Goal: Task Accomplishment & Management: Use online tool/utility

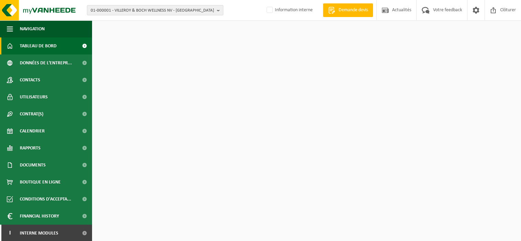
click at [113, 11] on span "01-000001 - VILLEROY & BOCH WELLNESS NV - ROESELARE" at bounding box center [152, 10] width 123 height 10
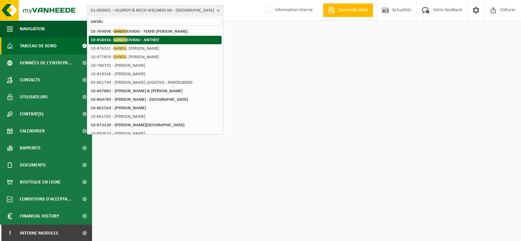
type input "sandu"
click at [164, 36] on li "10-858416 - SANDU OVIDIU - ANTHEIT" at bounding box center [155, 40] width 133 height 9
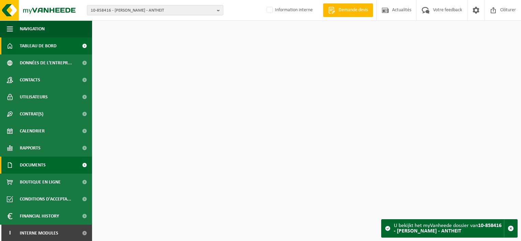
click at [27, 162] on span "Documents" at bounding box center [33, 165] width 26 height 17
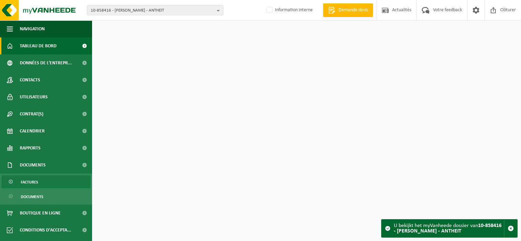
click at [36, 182] on span "Factures" at bounding box center [29, 182] width 17 height 13
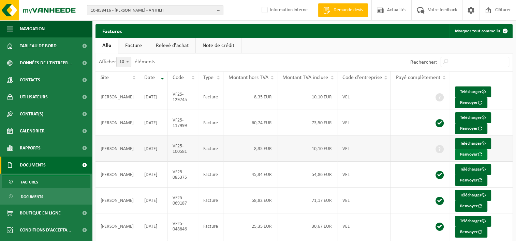
click at [460, 153] on button "Renvoyer" at bounding box center [471, 154] width 32 height 11
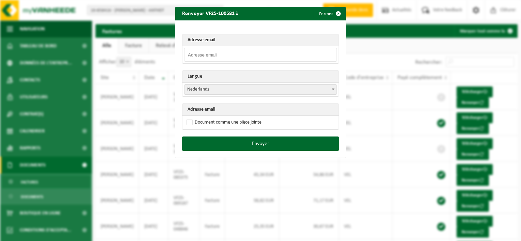
click at [212, 58] on input "email" at bounding box center [260, 55] width 153 height 14
drag, startPoint x: 239, startPoint y: 54, endPoint x: 180, endPoint y: 55, distance: 59.3
click at [182, 55] on td "laetitia1982@outlook.be" at bounding box center [260, 54] width 156 height 17
type input "laetitia1982@outlook.be"
click at [236, 90] on span "Nederlands" at bounding box center [260, 90] width 152 height 10
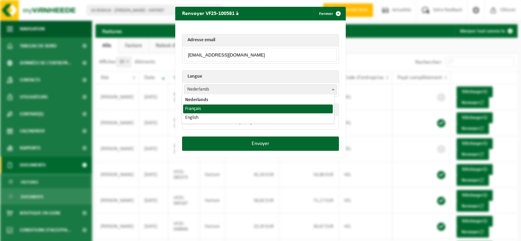
select select "fr"
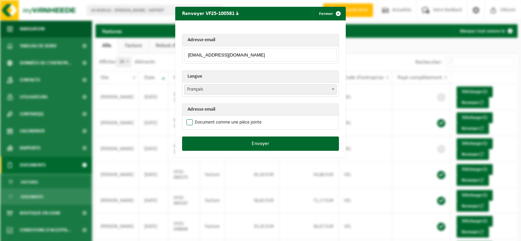
click at [188, 121] on label "Document comme une pièce jointe" at bounding box center [223, 123] width 76 height 10
click at [188, 118] on input "Document comme une pièce jointe" at bounding box center [269, 117] width 170 height 0
checkbox input "true"
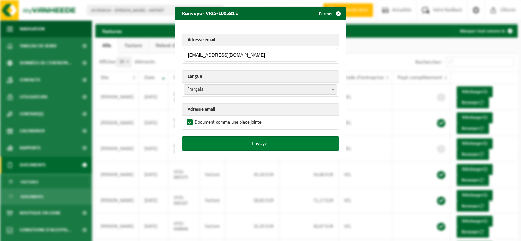
click at [236, 143] on button "Envoyer" at bounding box center [260, 144] width 157 height 14
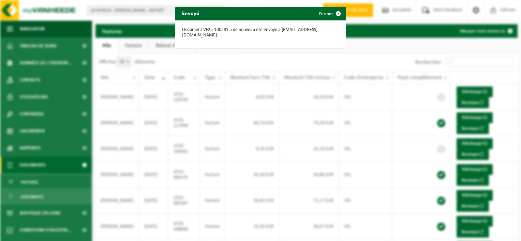
drag, startPoint x: 334, startPoint y: 13, endPoint x: 364, endPoint y: 22, distance: 30.6
click at [334, 13] on span "button" at bounding box center [338, 14] width 14 height 14
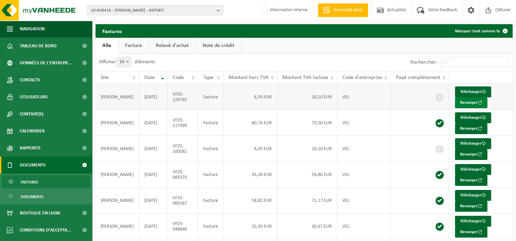
click at [461, 104] on button "Renvoyer" at bounding box center [471, 103] width 32 height 11
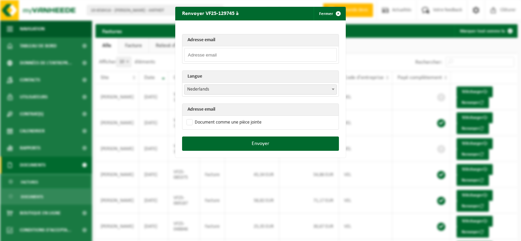
click at [222, 53] on input "email" at bounding box center [260, 55] width 153 height 14
paste input "laetitia1982@outlook.be"
click at [249, 52] on input "laetitia1982@outlook.be" at bounding box center [260, 55] width 153 height 14
type input "laetitia1982@outlook.be"
click at [197, 86] on span "Nederlands" at bounding box center [260, 90] width 152 height 10
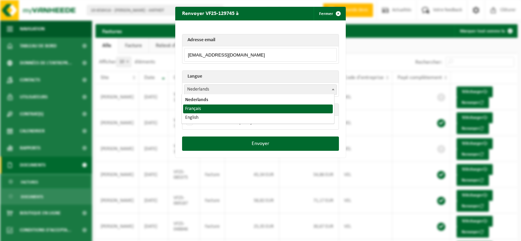
select select "fr"
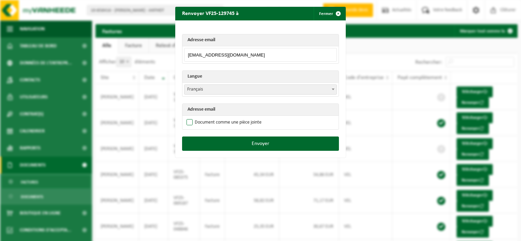
click at [189, 122] on label "Document comme une pièce jointe" at bounding box center [223, 123] width 76 height 10
click at [189, 118] on input "Document comme une pièce jointe" at bounding box center [269, 117] width 170 height 0
checkbox input "true"
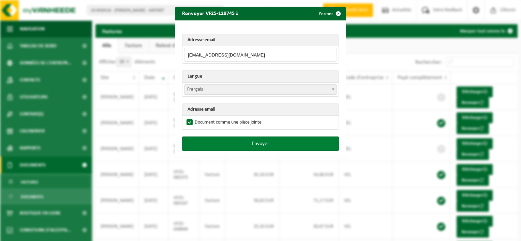
click at [261, 144] on button "Envoyer" at bounding box center [260, 144] width 157 height 14
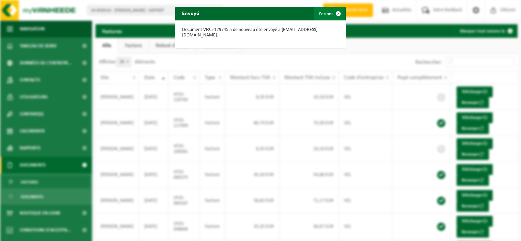
click at [335, 12] on span "button" at bounding box center [338, 14] width 14 height 14
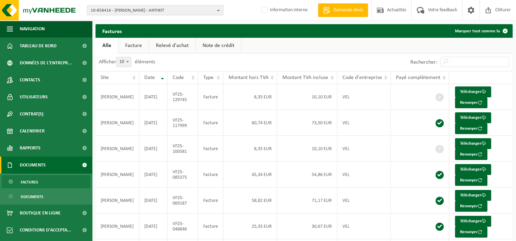
click at [129, 10] on span "10-858416 - SANDU OVIDIU - ANTHEIT" at bounding box center [152, 10] width 123 height 10
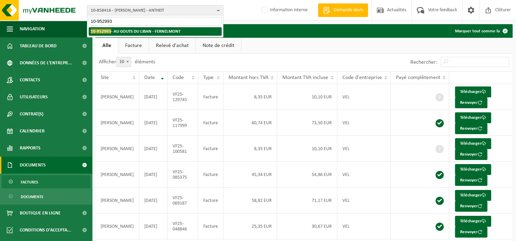
type input "10-952993"
click at [146, 34] on li "10-952993 - AU GOUTS DU LIBAN - FERNELMONT" at bounding box center [155, 31] width 133 height 9
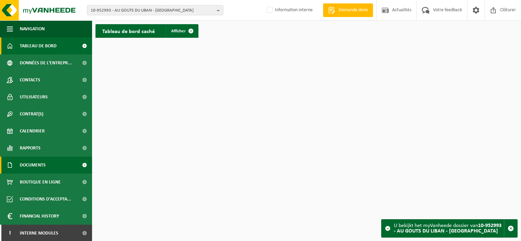
click at [33, 164] on span "Documents" at bounding box center [33, 165] width 26 height 17
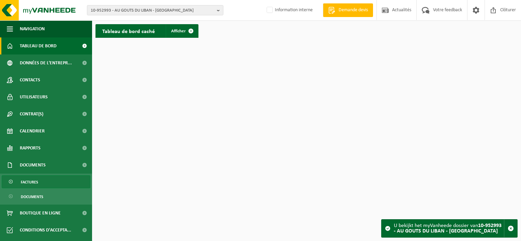
click at [32, 182] on span "Factures" at bounding box center [29, 182] width 17 height 13
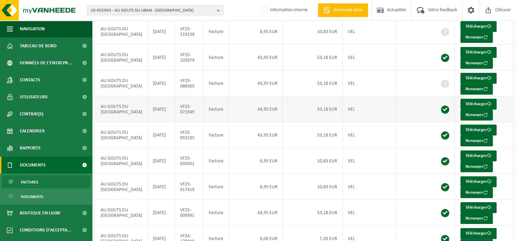
scroll to position [23, 0]
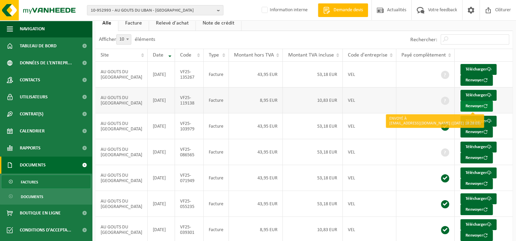
click at [462, 105] on button "Renvoyer" at bounding box center [476, 106] width 32 height 11
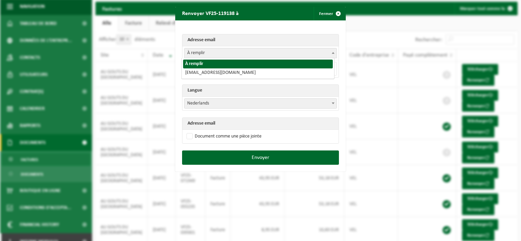
click at [216, 54] on span "À remplir" at bounding box center [260, 53] width 152 height 10
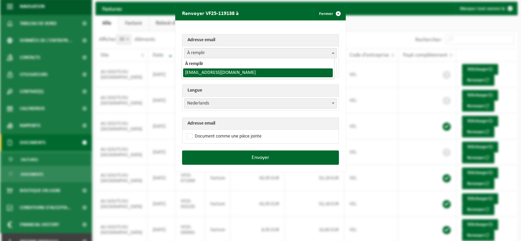
select select "[EMAIL_ADDRESS][DOMAIN_NAME]"
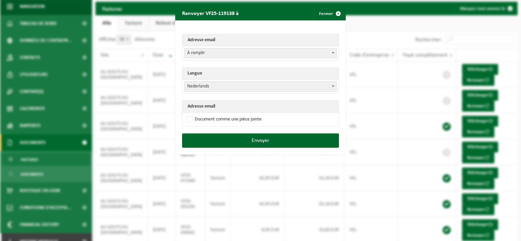
click at [211, 88] on span "Nederlands" at bounding box center [260, 87] width 152 height 10
select select "fr"
click at [186, 119] on label "Document comme une pièce jointe" at bounding box center [223, 120] width 76 height 10
click at [186, 115] on input "Document comme une pièce jointe" at bounding box center [269, 114] width 170 height 0
checkbox input "true"
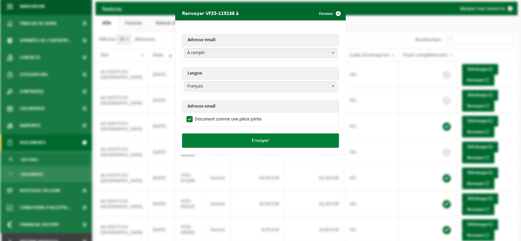
click at [261, 142] on button "Envoyer" at bounding box center [260, 141] width 157 height 14
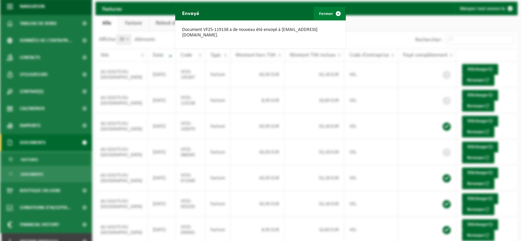
click at [332, 15] on span "button" at bounding box center [338, 14] width 14 height 14
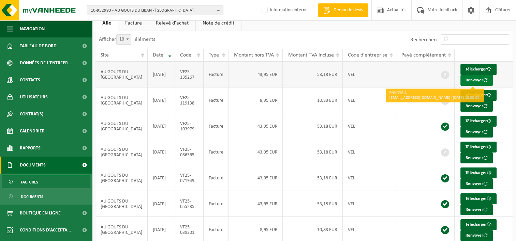
click at [466, 80] on button "Renvoyer" at bounding box center [476, 80] width 32 height 11
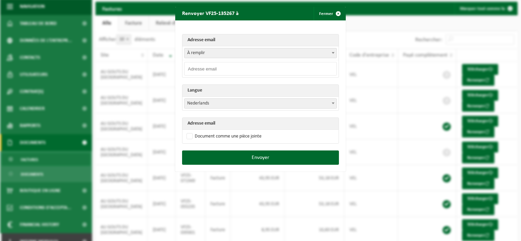
click at [219, 54] on span "À remplir" at bounding box center [260, 53] width 152 height 10
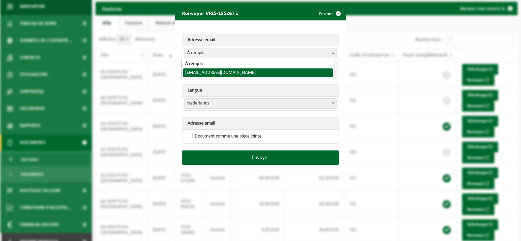
select select "[EMAIL_ADDRESS][DOMAIN_NAME]"
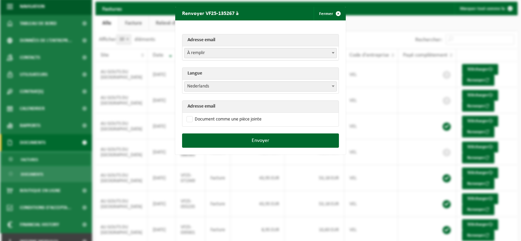
click at [207, 90] on span "Nederlands" at bounding box center [260, 87] width 152 height 10
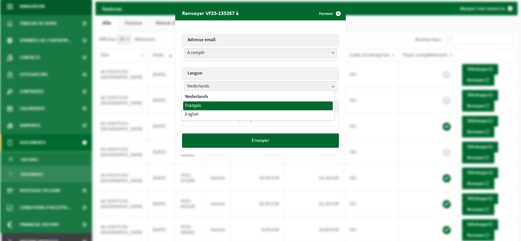
select select "fr"
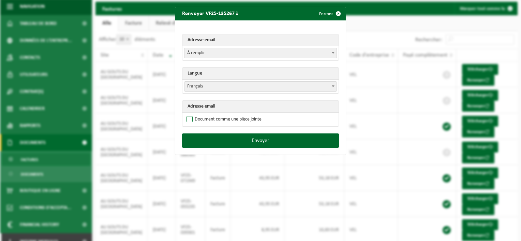
click at [187, 119] on label "Document comme une pièce jointe" at bounding box center [223, 120] width 76 height 10
click at [187, 115] on input "Document comme une pièce jointe" at bounding box center [269, 114] width 170 height 0
checkbox input "true"
click at [207, 56] on span "À remplir" at bounding box center [260, 53] width 152 height 10
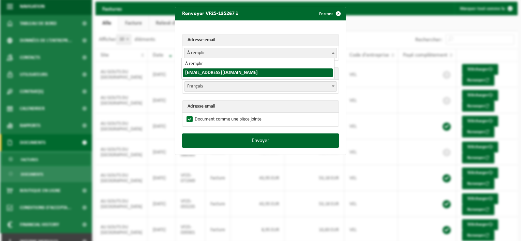
click at [207, 56] on span "À remplir" at bounding box center [260, 53] width 152 height 10
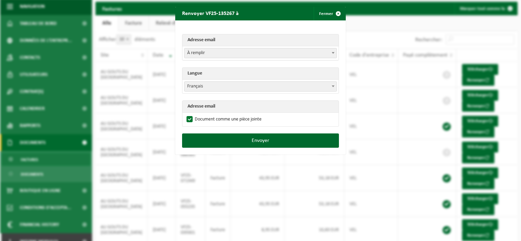
click at [207, 56] on span "À remplir" at bounding box center [260, 53] width 152 height 10
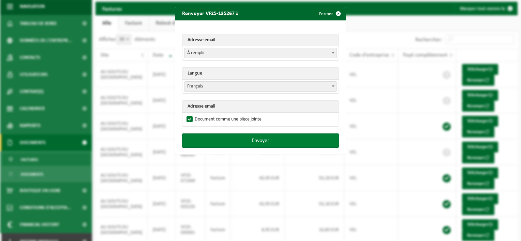
click at [258, 140] on button "Envoyer" at bounding box center [260, 141] width 157 height 14
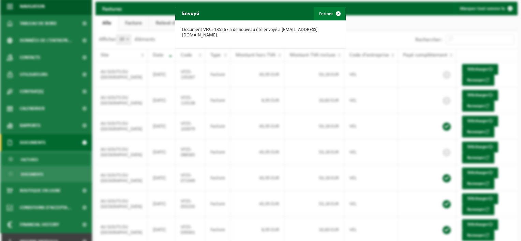
click at [331, 14] on span "button" at bounding box center [338, 14] width 14 height 14
